Goal: Information Seeking & Learning: Find contact information

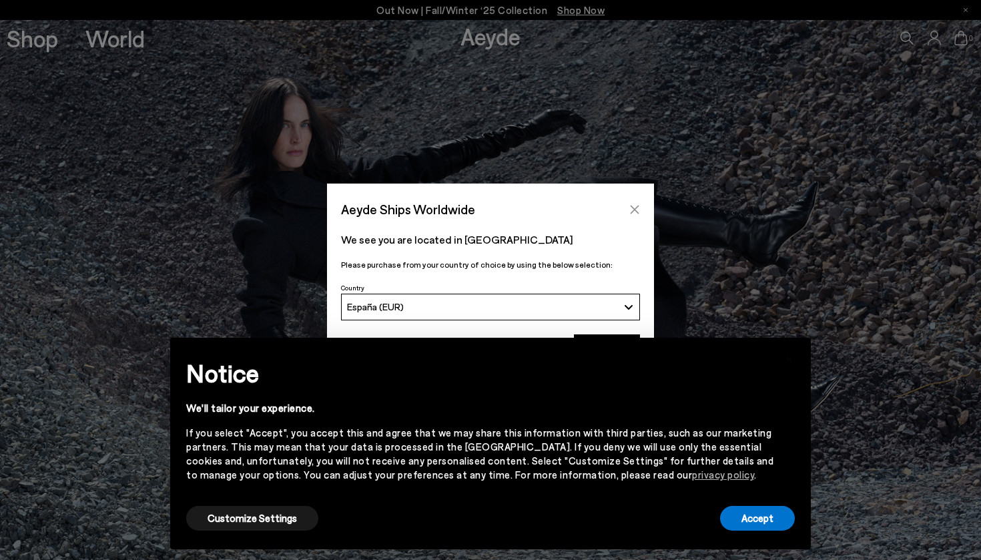
click at [635, 208] on icon "Close" at bounding box center [634, 209] width 9 height 9
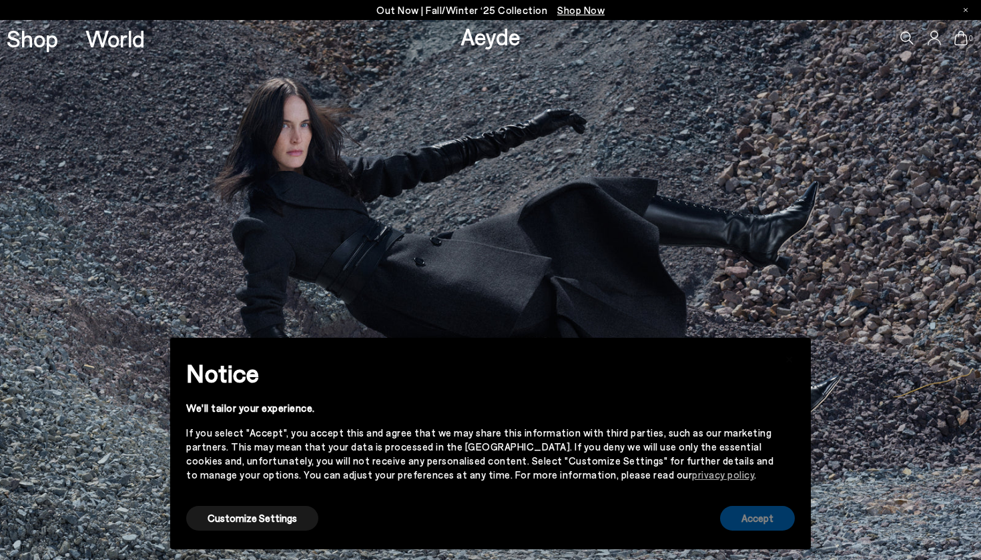
click at [788, 519] on button "Accept" at bounding box center [757, 518] width 75 height 25
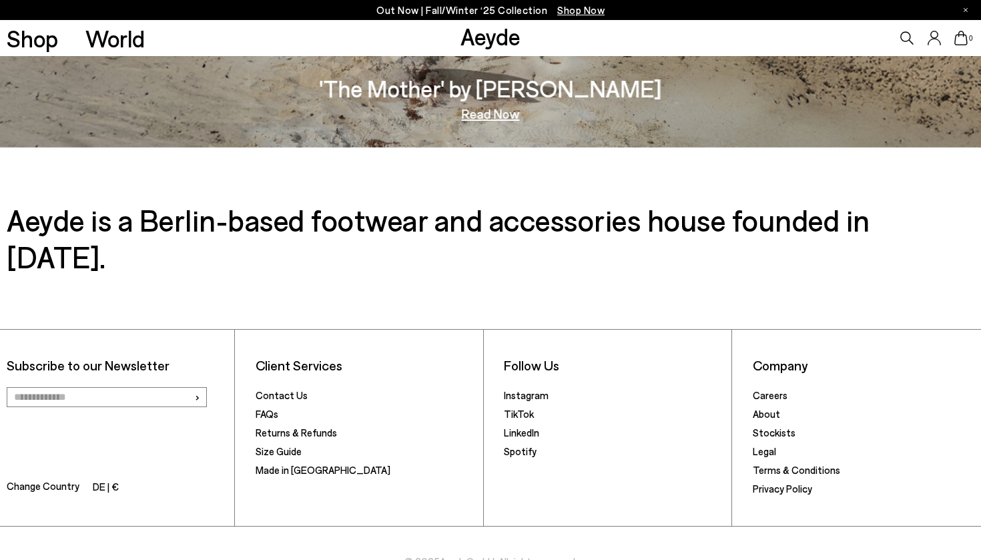
scroll to position [2350, 0]
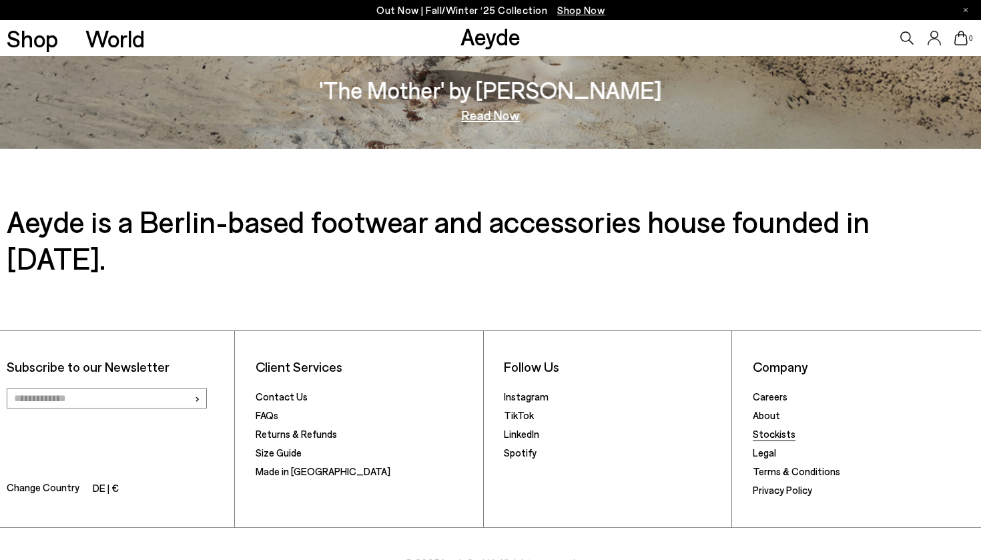
click at [781, 428] on link "Stockists" at bounding box center [774, 434] width 43 height 12
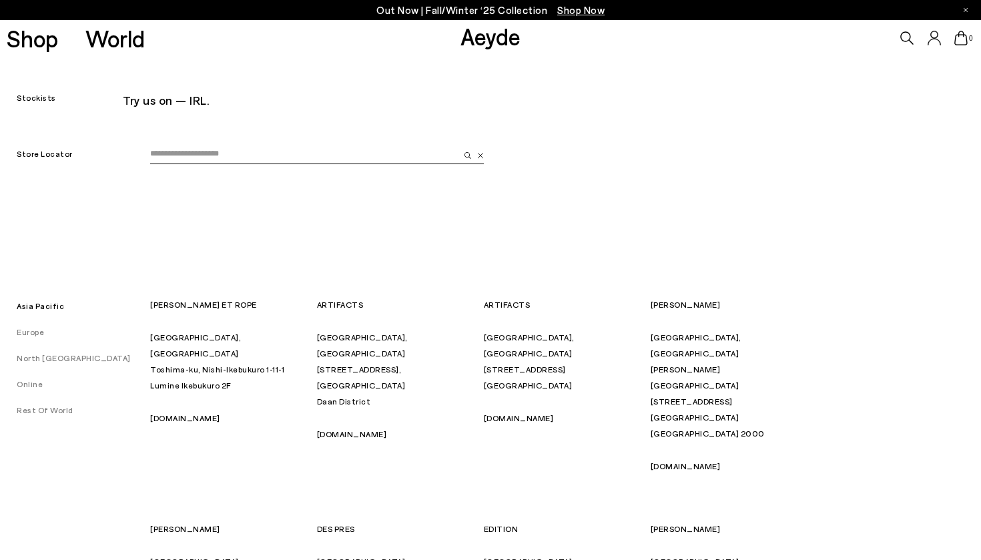
click at [37, 334] on link "Europe" at bounding box center [22, 331] width 44 height 9
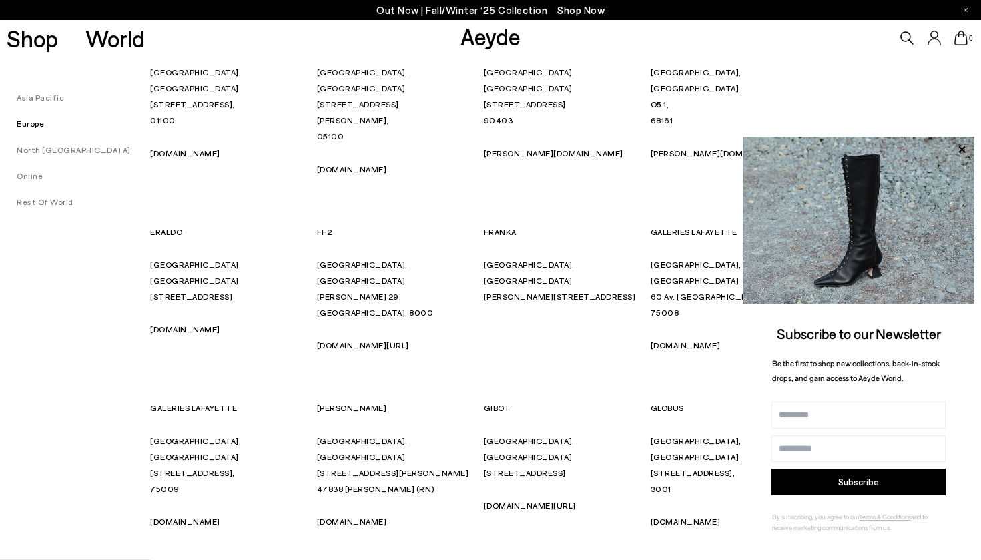
scroll to position [2540, 0]
drag, startPoint x: 208, startPoint y: 376, endPoint x: 143, endPoint y: 377, distance: 64.7
drag, startPoint x: 234, startPoint y: 371, endPoint x: 150, endPoint y: 377, distance: 84.3
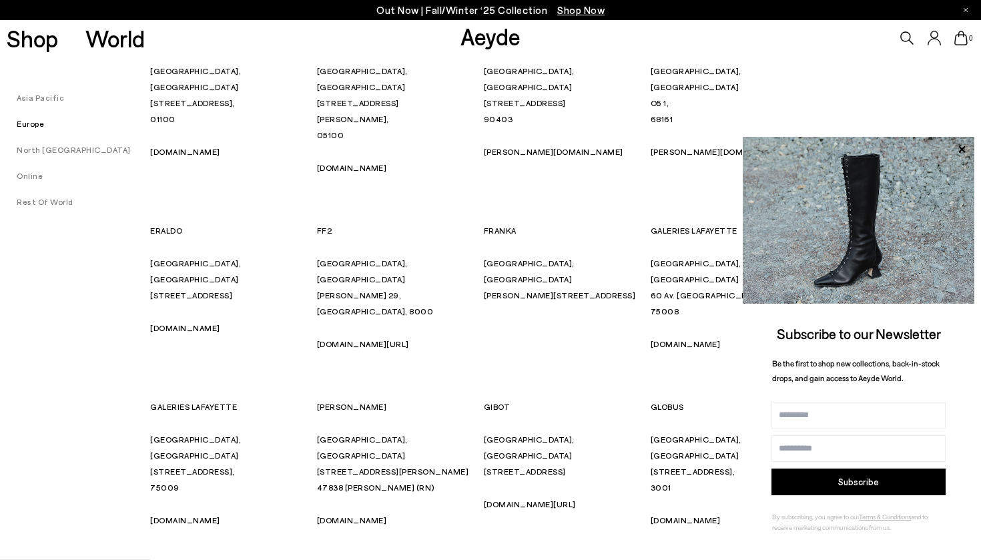
copy p "GRAENICHER"
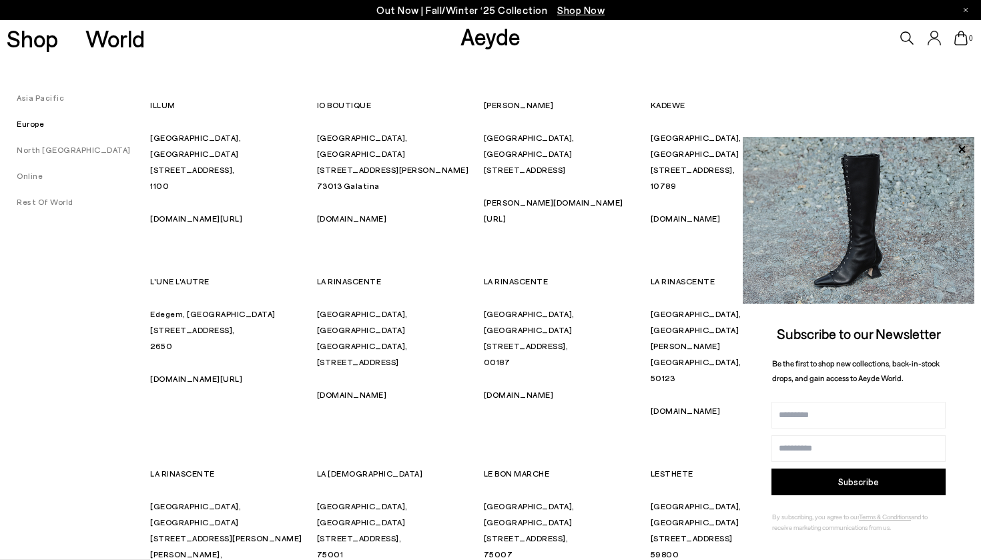
scroll to position [3562, 0]
drag, startPoint x: 350, startPoint y: 311, endPoint x: 314, endPoint y: 311, distance: 36.0
click at [314, 311] on div "13 METRIQUADRATI Rimini, Italy Viale Paolo Guidi, 102/C, 47814 13metriquadri.it…" at bounding box center [483, 320] width 667 height 5508
copy p "MAGGS"
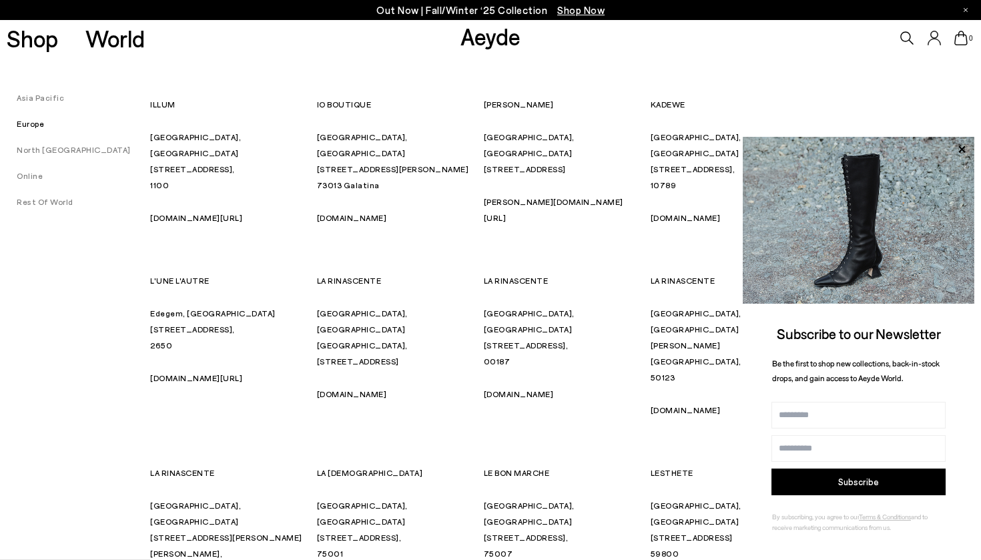
click at [610, 285] on div "13 METRIQUADRATI Rimini, Italy Viale Paolo Guidi, 102/C, 47814 13metriquadri.it…" at bounding box center [483, 320] width 667 height 5508
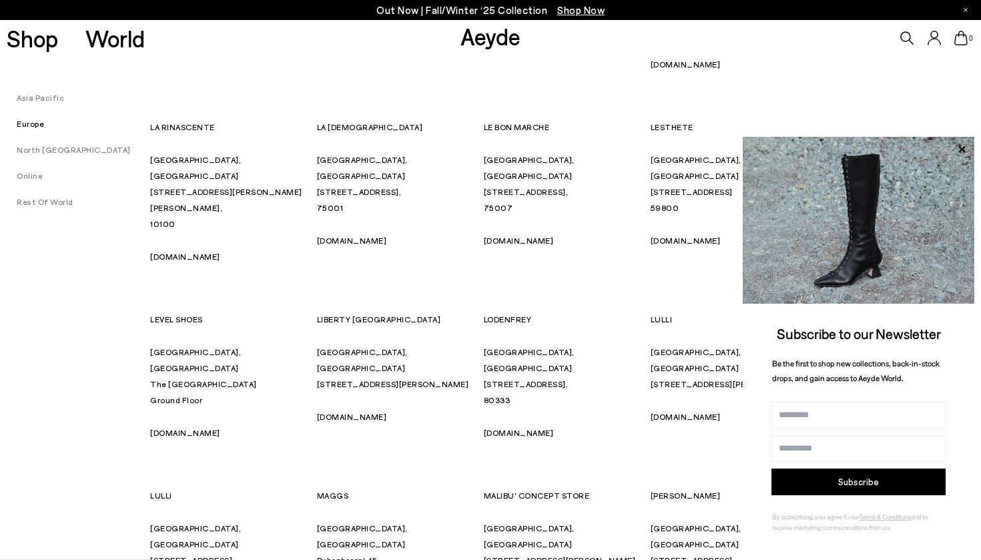
scroll to position [3910, 0]
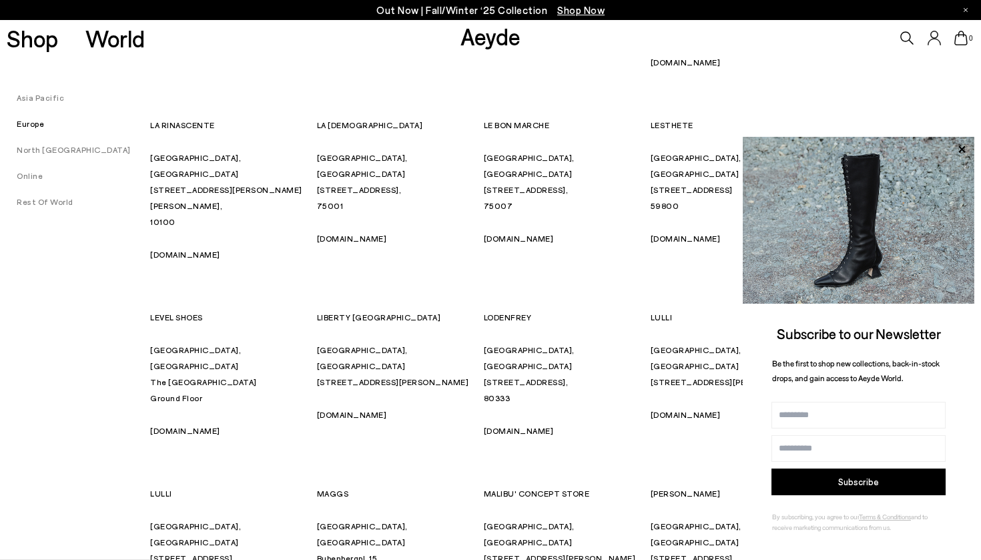
drag, startPoint x: 320, startPoint y: 286, endPoint x: 343, endPoint y: 286, distance: 22.7
drag, startPoint x: 350, startPoint y: 286, endPoint x: 314, endPoint y: 286, distance: 36.0
copy p "NFIVE"
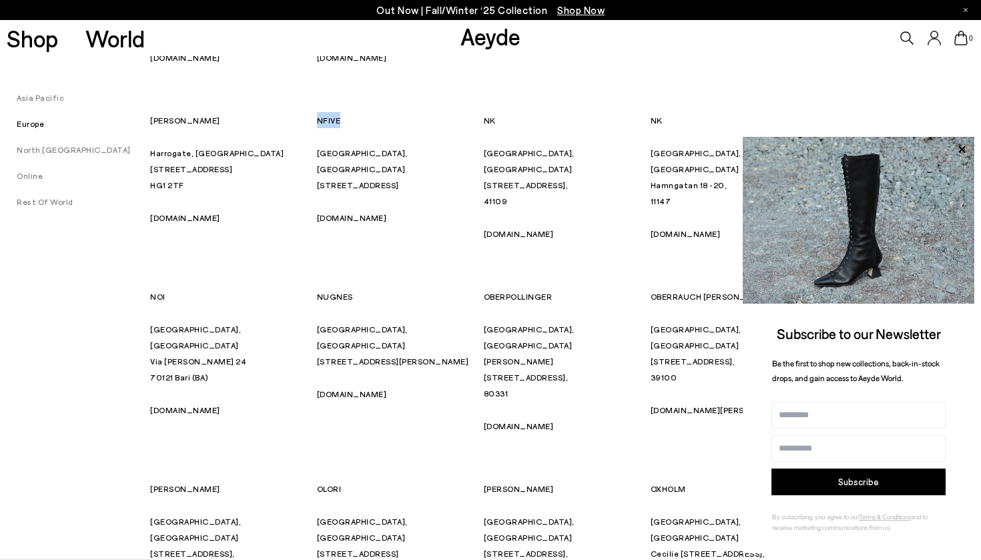
scroll to position [4640, 0]
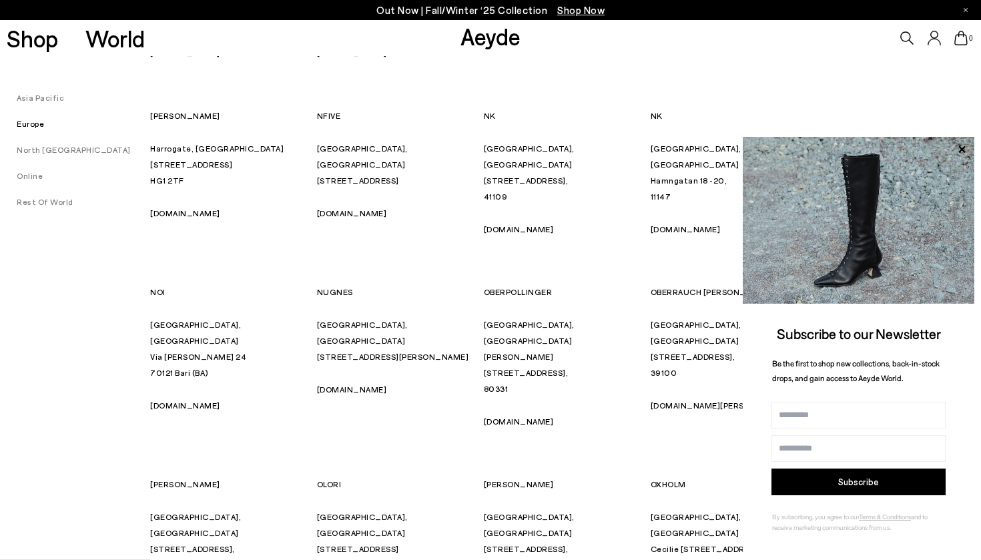
drag, startPoint x: 520, startPoint y: 370, endPoint x: 481, endPoint y: 370, distance: 39.4
copy p "REYER"
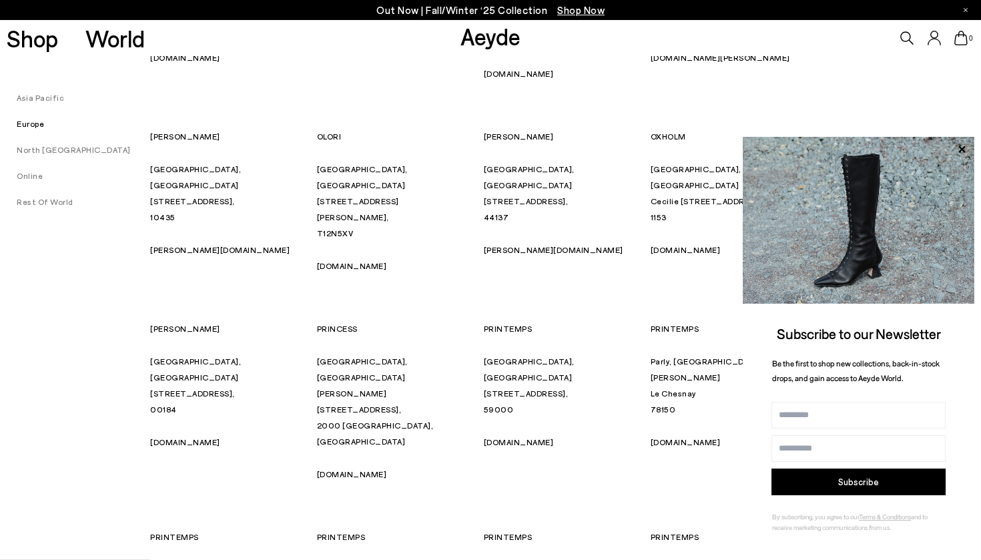
scroll to position [4995, 0]
